Goal: Task Accomplishment & Management: Use online tool/utility

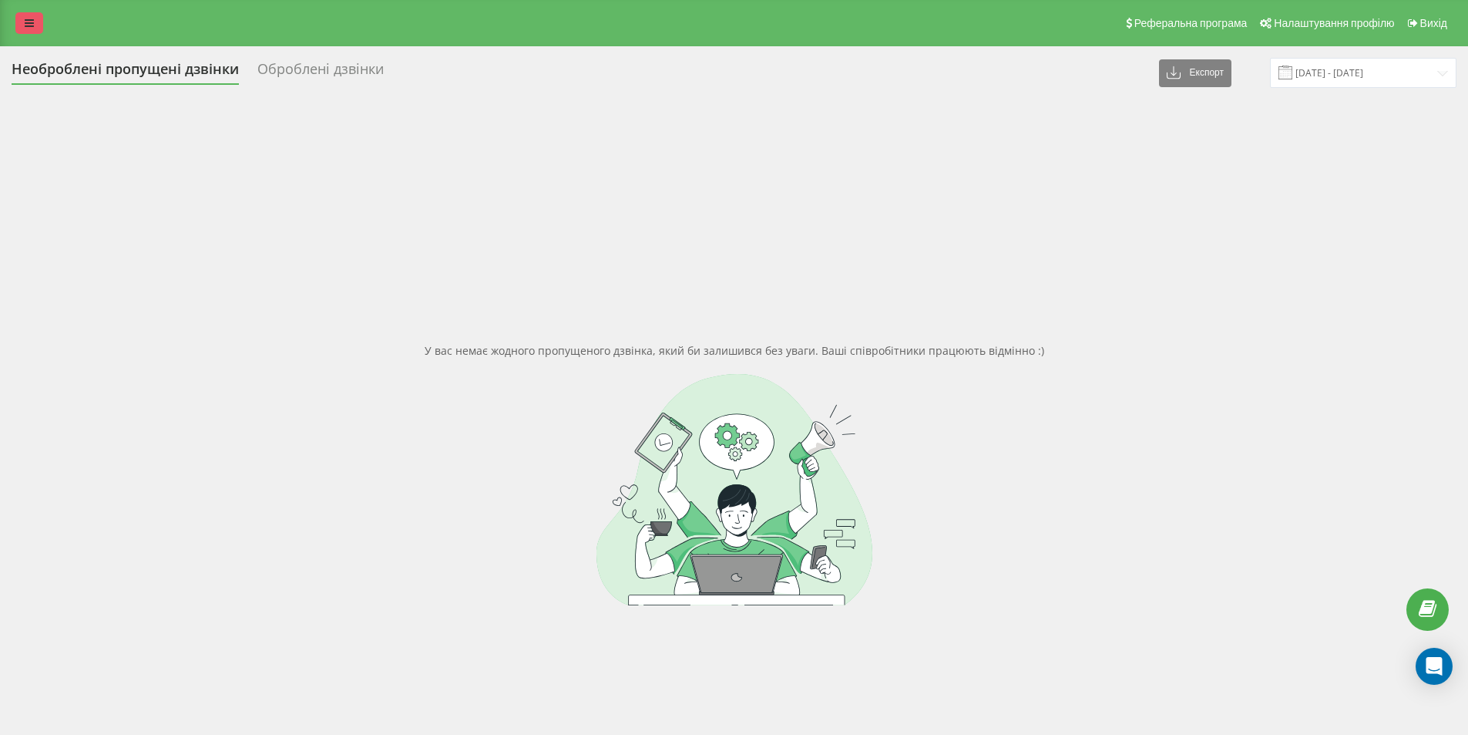
click at [27, 29] on link at bounding box center [29, 23] width 28 height 22
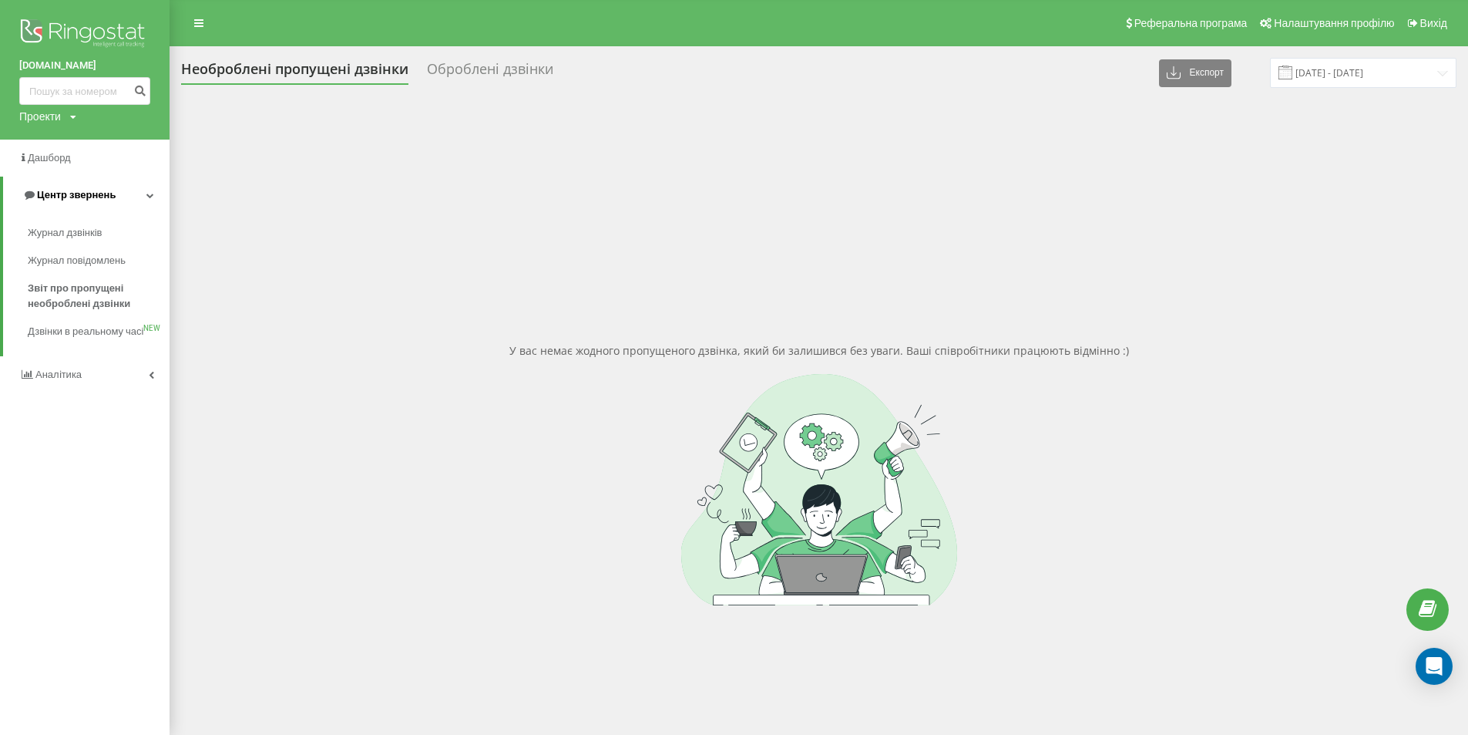
click at [86, 194] on span "Центр звернень" at bounding box center [76, 195] width 79 height 12
click at [79, 197] on span "Центр звернень" at bounding box center [73, 195] width 79 height 12
click at [73, 231] on span "Журнал дзвінків" at bounding box center [69, 232] width 82 height 15
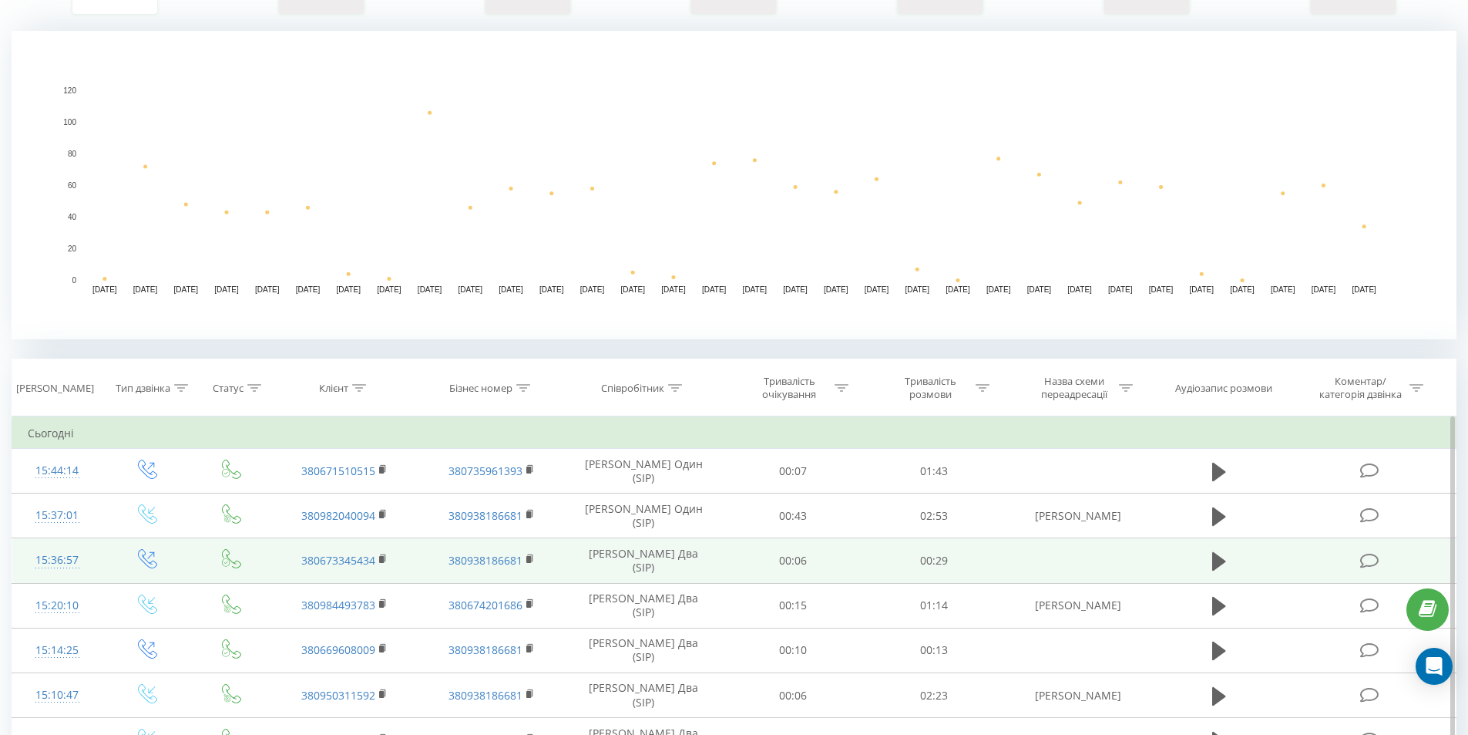
scroll to position [308, 0]
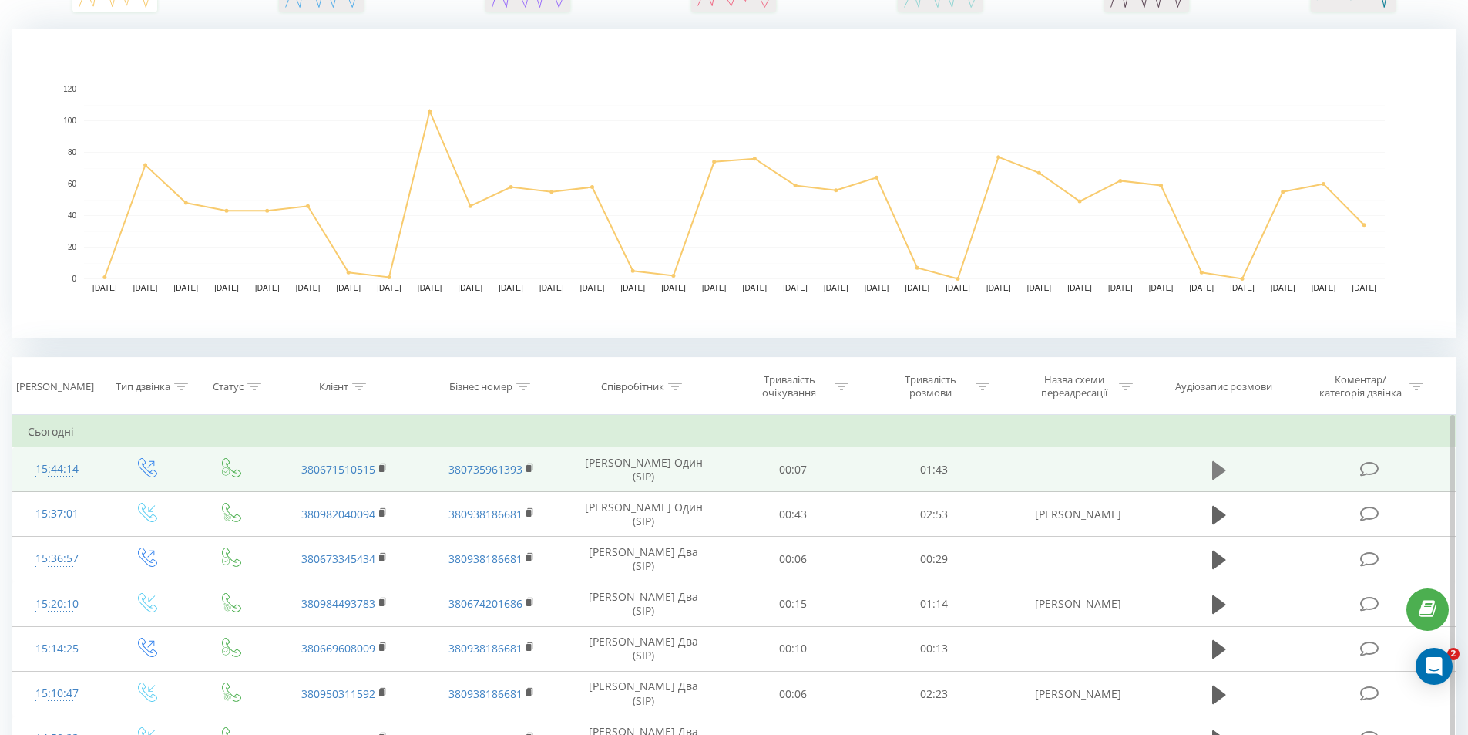
click at [1216, 463] on icon at bounding box center [1219, 469] width 14 height 18
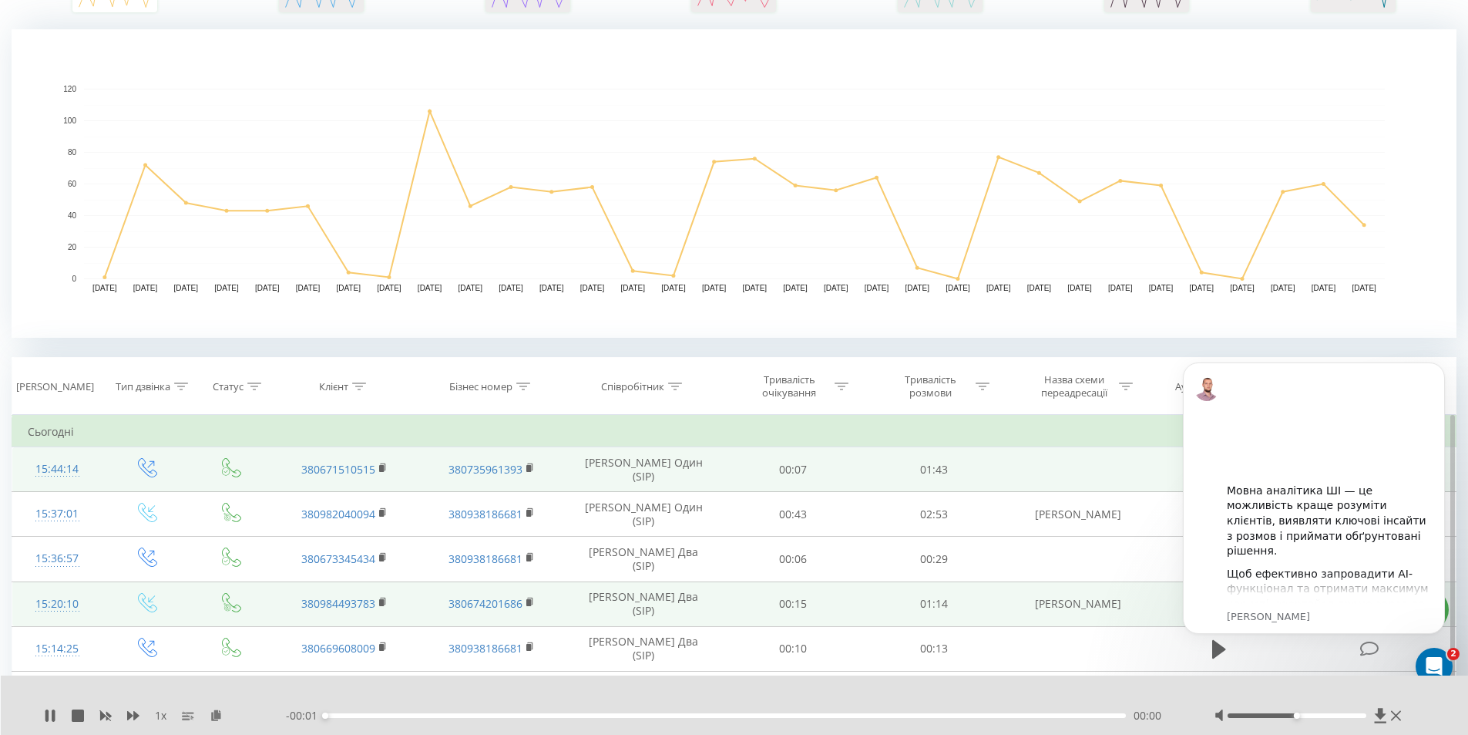
scroll to position [0, 0]
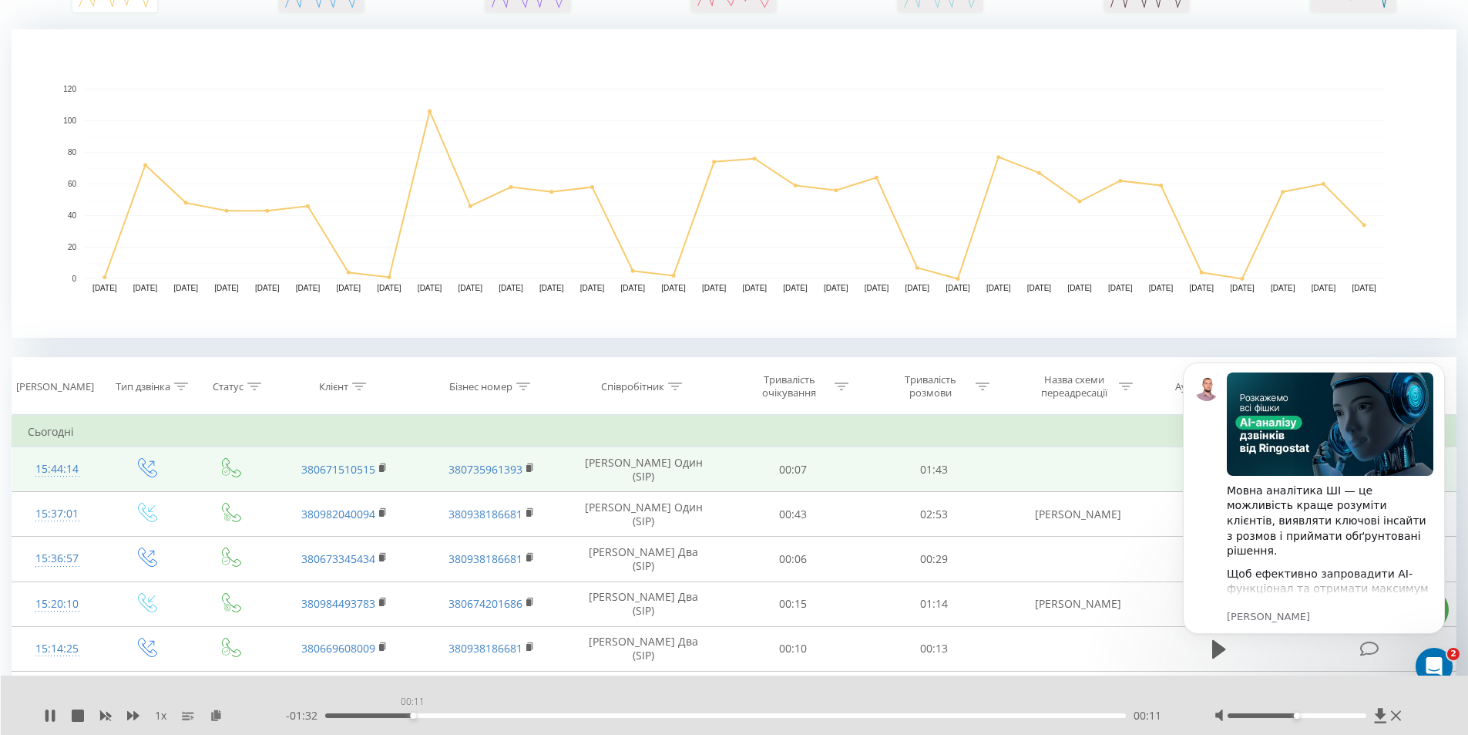
click at [412, 715] on div "00:11" at bounding box center [726, 715] width 802 height 5
click at [1357, 714] on div at bounding box center [1297, 715] width 139 height 5
click at [555, 718] on div "- 00:51 00:52 00:52" at bounding box center [731, 715] width 890 height 15
click at [565, 715] on div "00:31" at bounding box center [726, 715] width 802 height 5
